Goal: Task Accomplishment & Management: Manage account settings

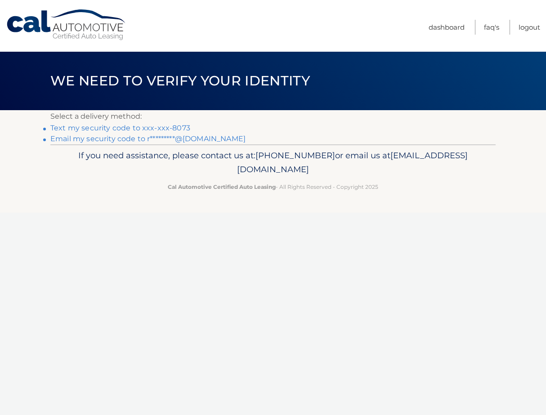
click at [135, 126] on link "Text my security code to xxx-xxx-8073" at bounding box center [120, 128] width 140 height 9
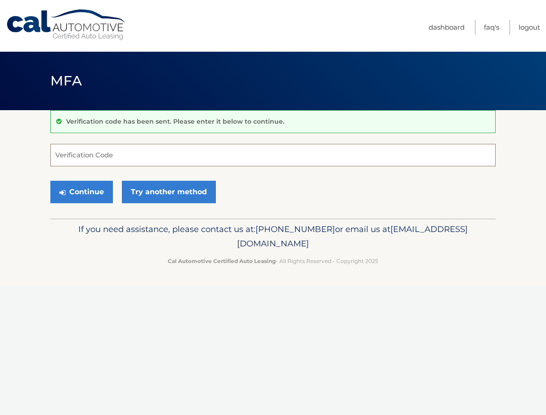
click at [102, 150] on input "Verification Code" at bounding box center [272, 155] width 445 height 22
type input "553219"
click at [81, 192] on button "Continue" at bounding box center [81, 192] width 62 height 22
click at [85, 192] on button "Continue" at bounding box center [81, 192] width 62 height 22
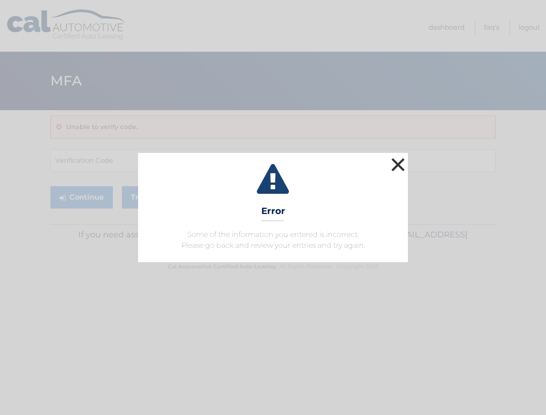
click at [403, 164] on button "×" at bounding box center [398, 165] width 18 height 18
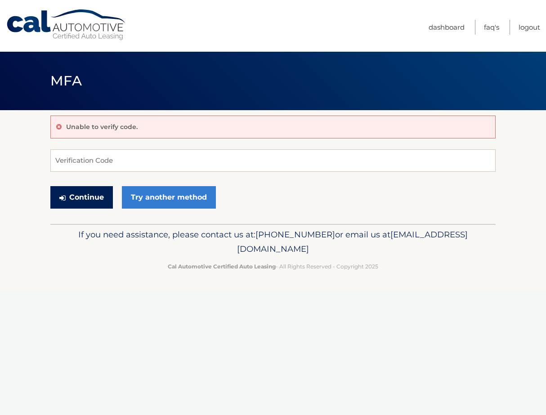
click at [90, 198] on button "Continue" at bounding box center [81, 197] width 62 height 22
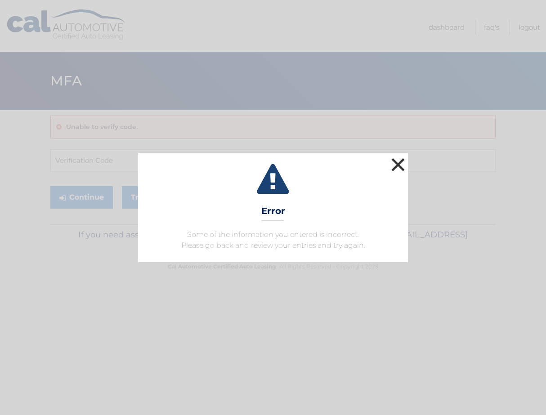
click at [397, 169] on button "×" at bounding box center [398, 165] width 18 height 18
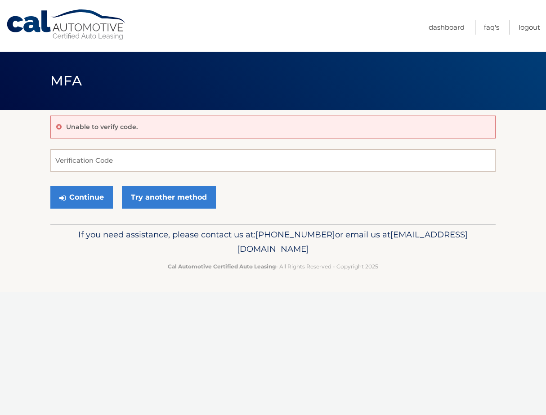
click at [200, 174] on form "Verification Code Continue Try another method" at bounding box center [272, 181] width 445 height 64
click at [206, 162] on input "Verification Code" at bounding box center [272, 160] width 445 height 22
click at [74, 166] on input "Verification Code" at bounding box center [272, 160] width 445 height 22
paste input "553219"
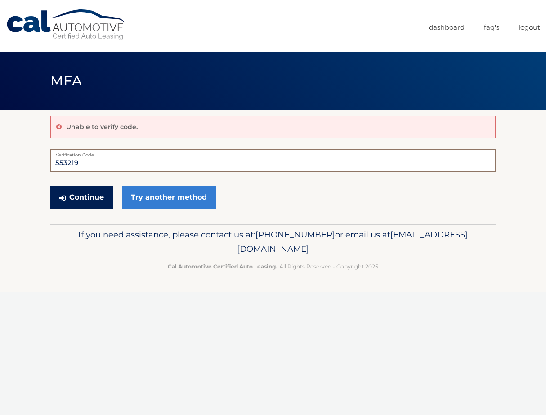
type input "553219"
click at [71, 196] on button "Continue" at bounding box center [81, 197] width 62 height 22
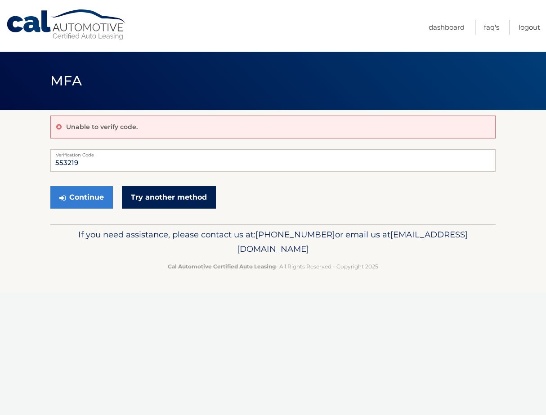
click at [167, 195] on link "Try another method" at bounding box center [169, 197] width 94 height 22
click at [83, 32] on link "Cal Automotive" at bounding box center [66, 25] width 121 height 32
click at [440, 18] on ul "Dashboard FAQ's Logout" at bounding box center [483, 26] width 111 height 52
click at [436, 36] on ul "Dashboard FAQ's Logout" at bounding box center [483, 26] width 111 height 52
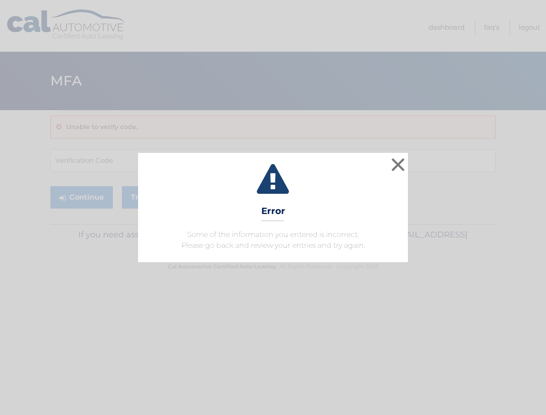
click at [255, 255] on div "× Error Some of the information you entered is incorrect. Please go back and re…" at bounding box center [273, 207] width 270 height 109
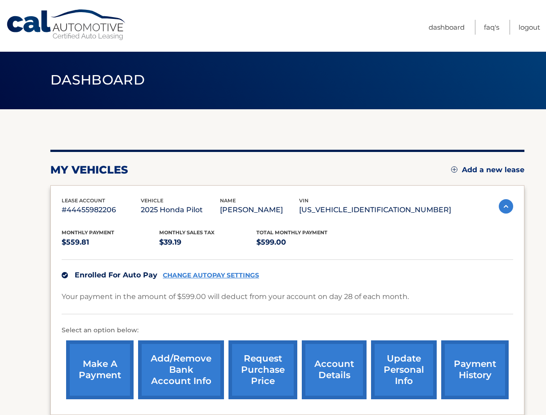
scroll to position [9, 0]
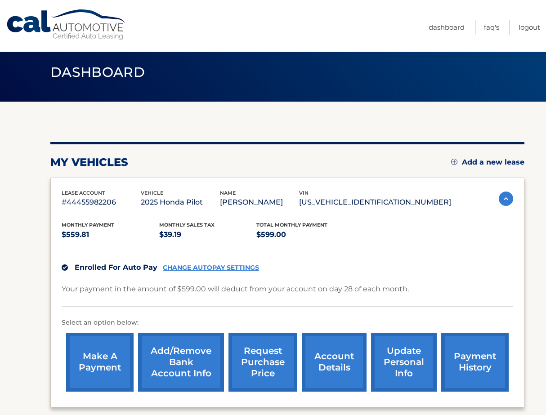
click at [462, 379] on link "payment history" at bounding box center [474, 362] width 67 height 59
